Goal: Check status: Check status

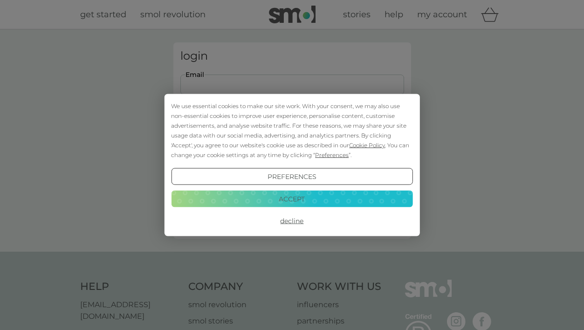
scroll to position [5, 0]
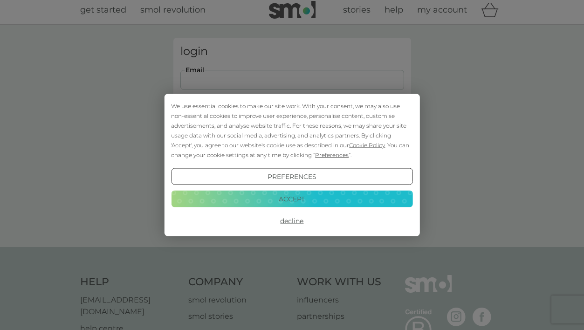
click at [327, 200] on button "Accept" at bounding box center [292, 198] width 242 height 17
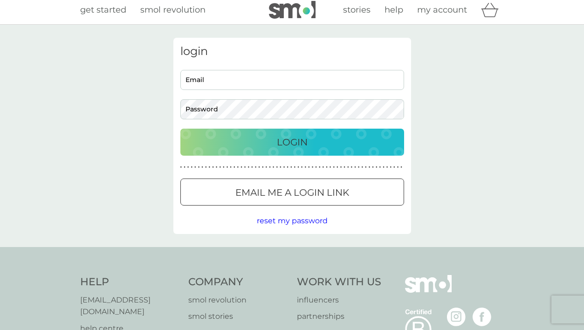
scroll to position [0, 0]
click at [250, 88] on input "Email" at bounding box center [293, 80] width 224 height 20
type input "c.howe.01@cantab.net"
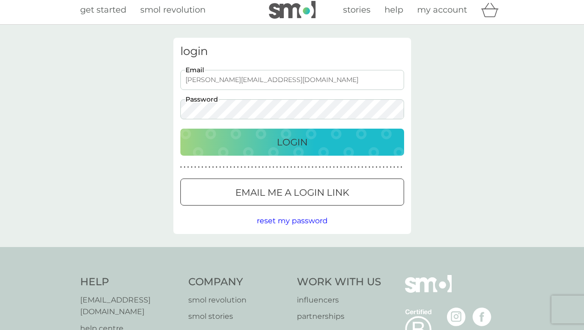
click at [292, 142] on button "Login" at bounding box center [293, 142] width 224 height 27
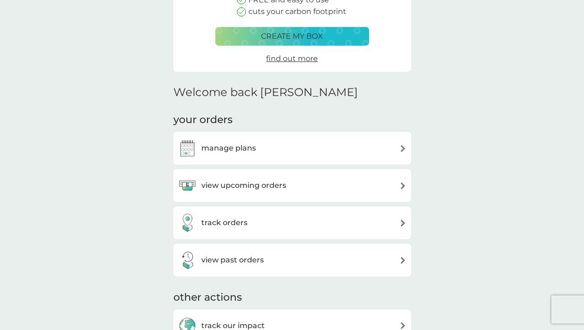
scroll to position [155, 0]
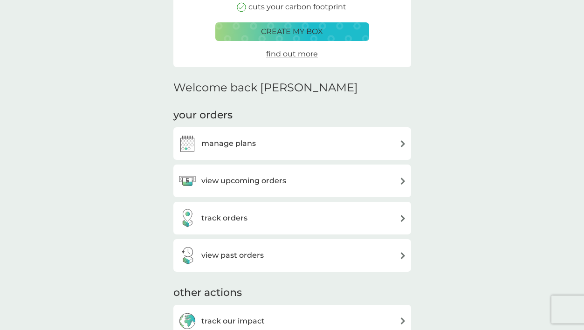
click at [242, 217] on h3 "track orders" at bounding box center [225, 218] width 46 height 12
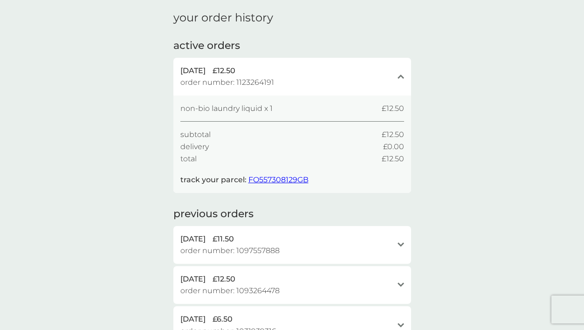
scroll to position [32, 0]
click at [279, 177] on span "FO557308129GB" at bounding box center [279, 179] width 60 height 9
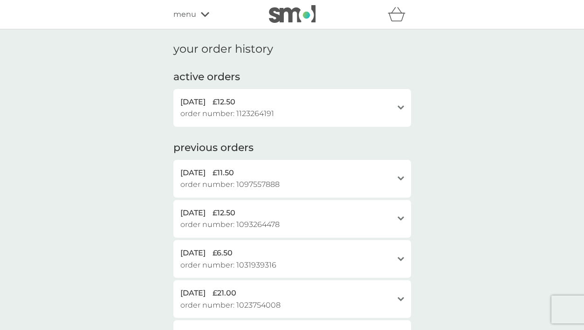
scroll to position [0, 0]
click at [188, 9] on span "menu" at bounding box center [185, 14] width 23 height 12
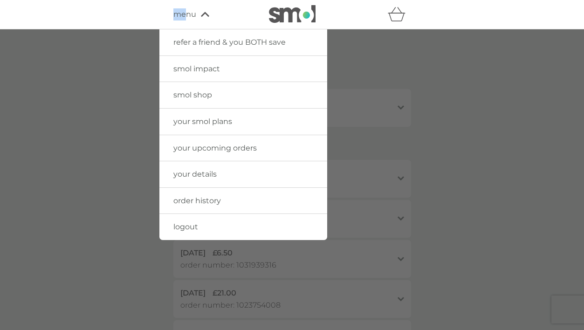
click at [352, 114] on div at bounding box center [292, 194] width 584 height 330
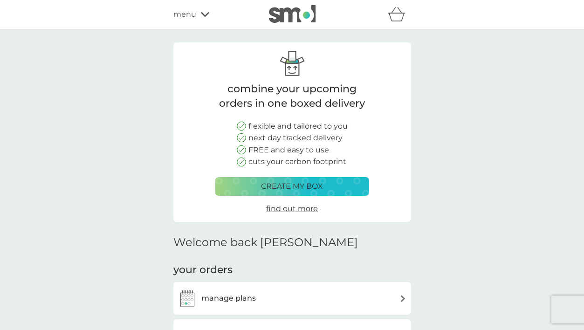
click at [205, 15] on icon at bounding box center [205, 15] width 8 height 6
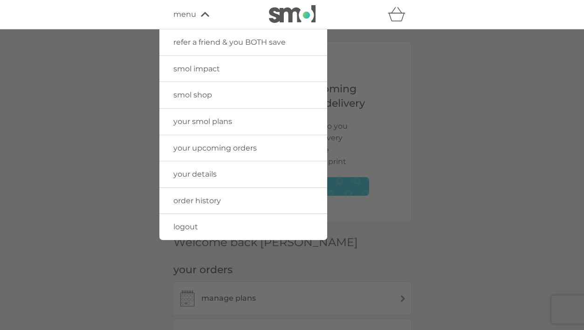
click at [205, 15] on icon at bounding box center [205, 15] width 8 height 6
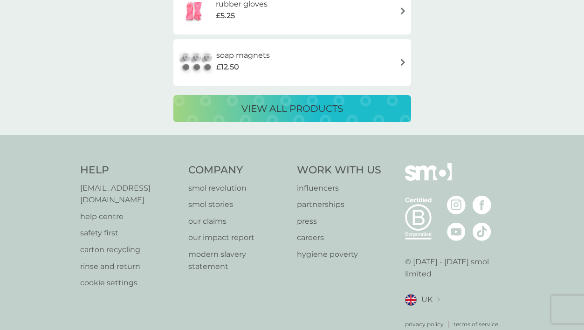
scroll to position [1581, 0]
click at [142, 183] on p "[EMAIL_ADDRESS][DOMAIN_NAME]" at bounding box center [129, 195] width 99 height 24
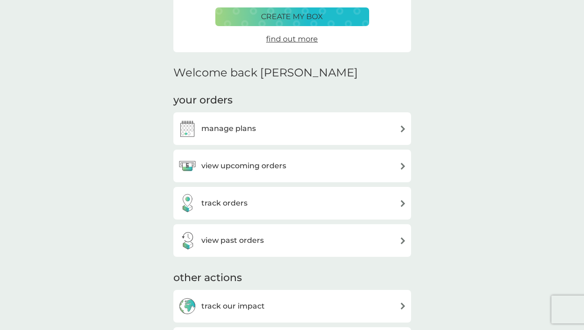
scroll to position [234, 0]
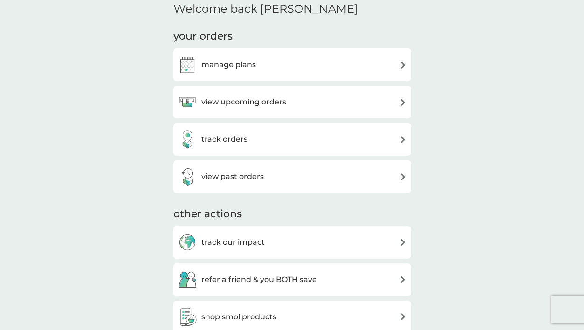
click at [277, 66] on div "manage plans" at bounding box center [292, 65] width 229 height 19
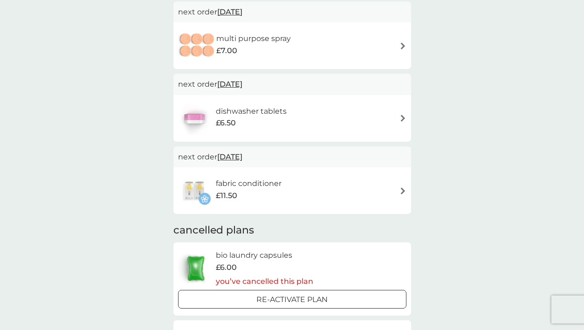
scroll to position [431, 0]
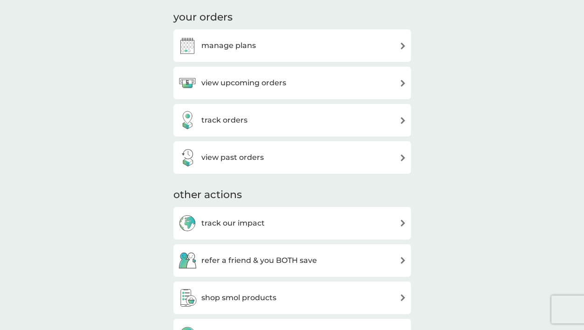
scroll to position [259, 0]
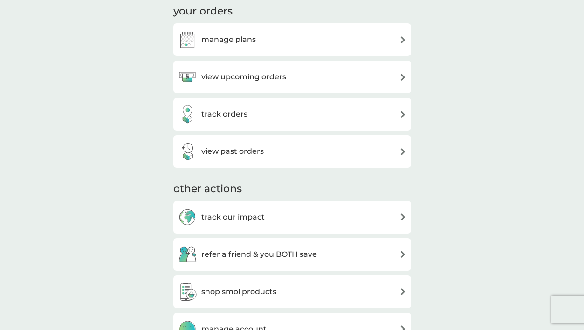
click at [252, 109] on div "track orders" at bounding box center [292, 114] width 229 height 19
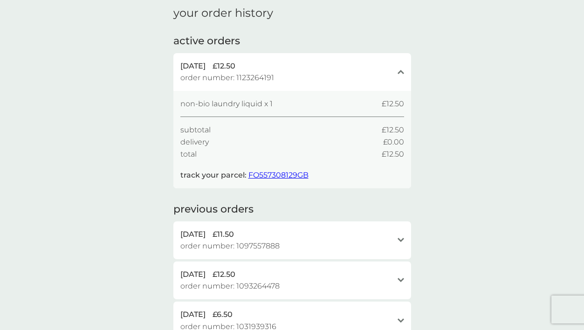
scroll to position [39, 0]
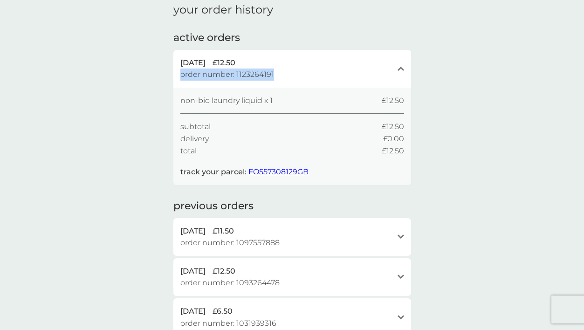
drag, startPoint x: 293, startPoint y: 76, endPoint x: 279, endPoint y: 78, distance: 14.2
click at [279, 78] on div "[DATE] £12.50 order number: 1123264191" at bounding box center [287, 69] width 213 height 24
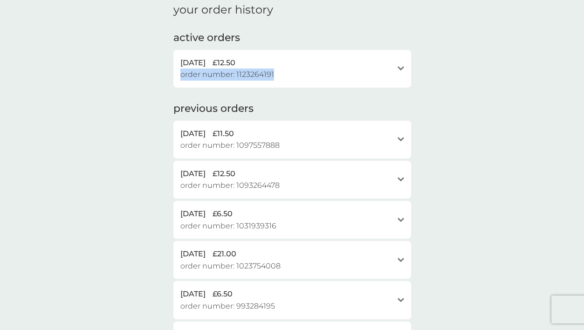
copy div "£12.50 order number: 1123264191"
